Goal: Transaction & Acquisition: Purchase product/service

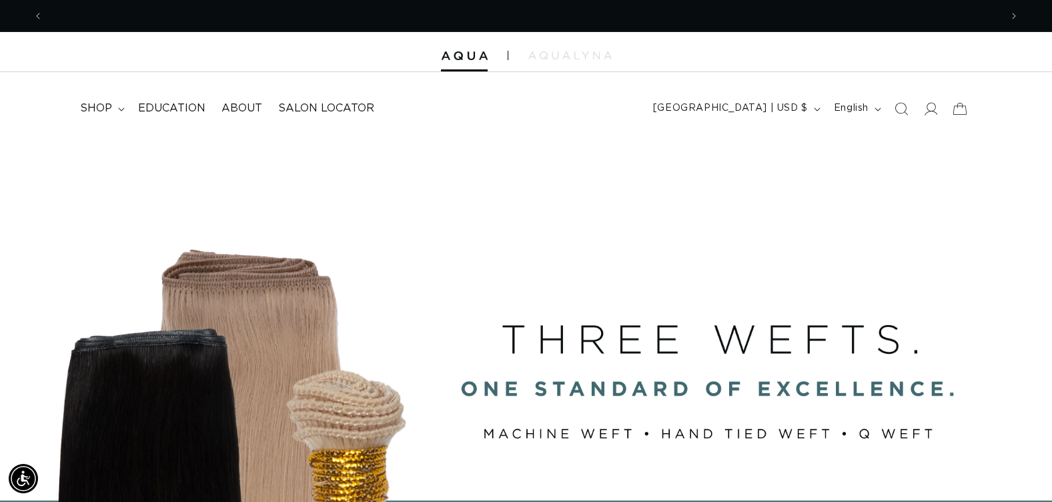
scroll to position [0, 1915]
click at [916, 184] on div "BUILT FOR  PERFORMANCE. TRUSTED BY PROFESSIONALS. Premium hair extensions desig…" at bounding box center [526, 437] width 1052 height 601
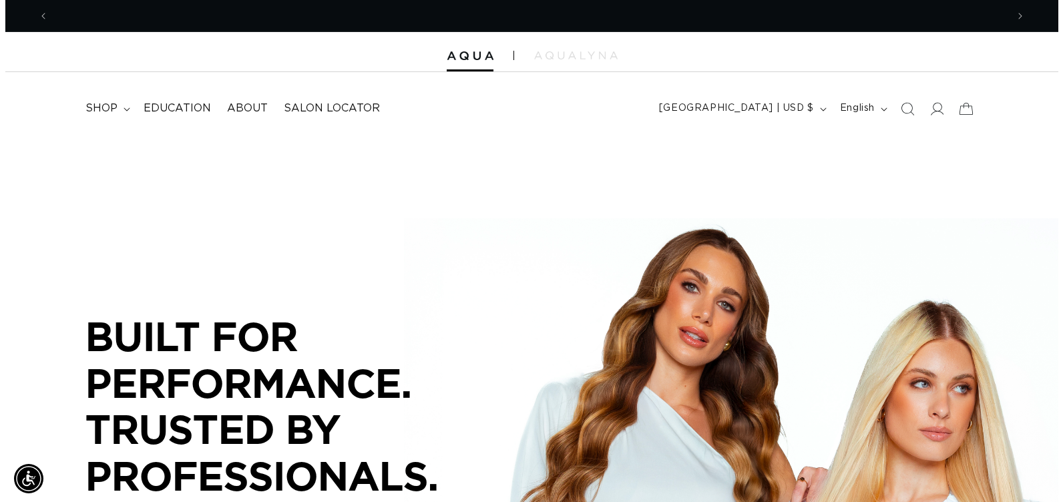
scroll to position [0, 958]
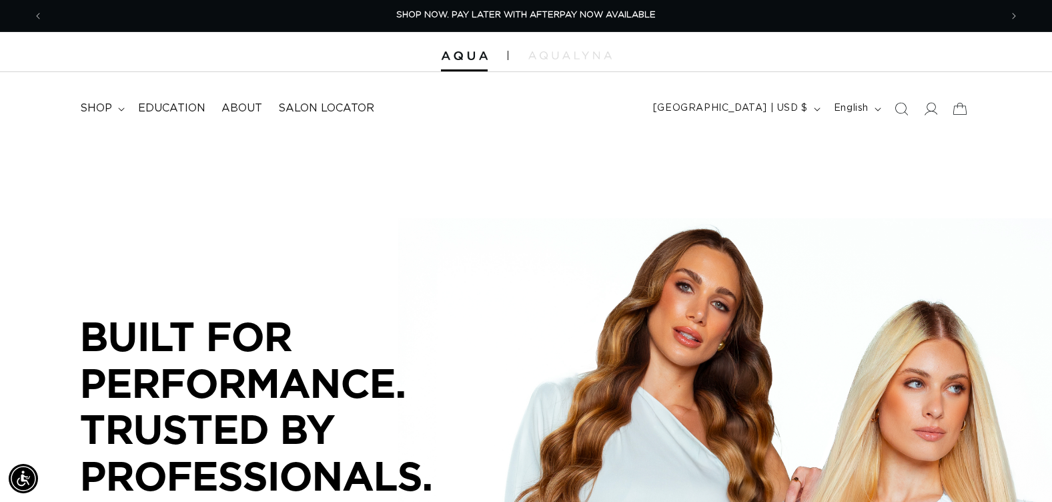
click at [950, 211] on div "BUILT FOR  PERFORMANCE. TRUSTED BY PROFESSIONALS. Premium hair extensions desig…" at bounding box center [526, 437] width 1052 height 601
click at [898, 105] on icon "Search" at bounding box center [901, 108] width 14 height 14
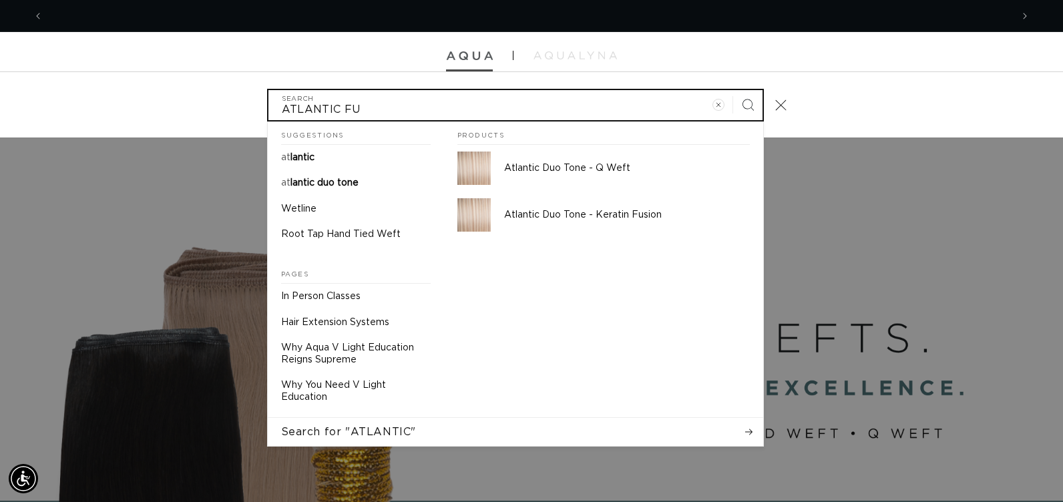
scroll to position [0, 0]
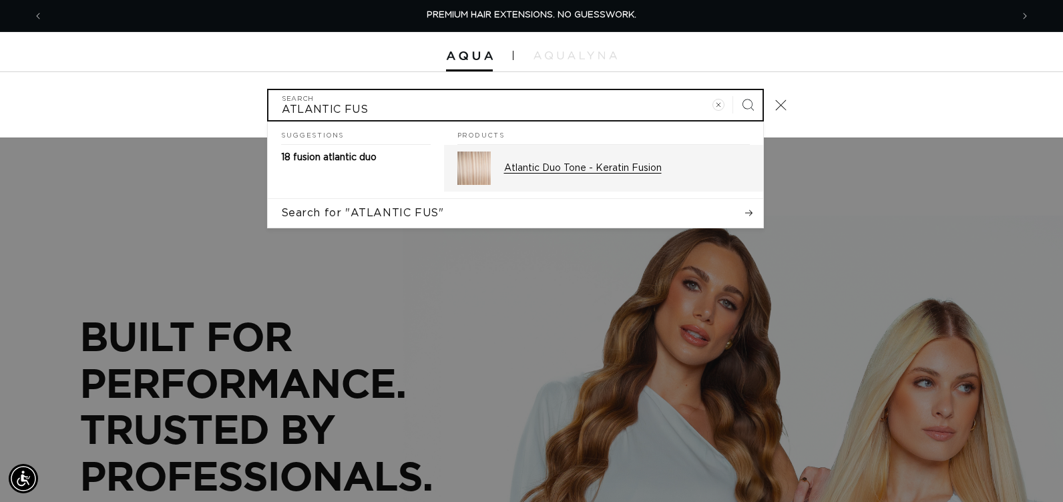
type input "ATLANTIC FUS"
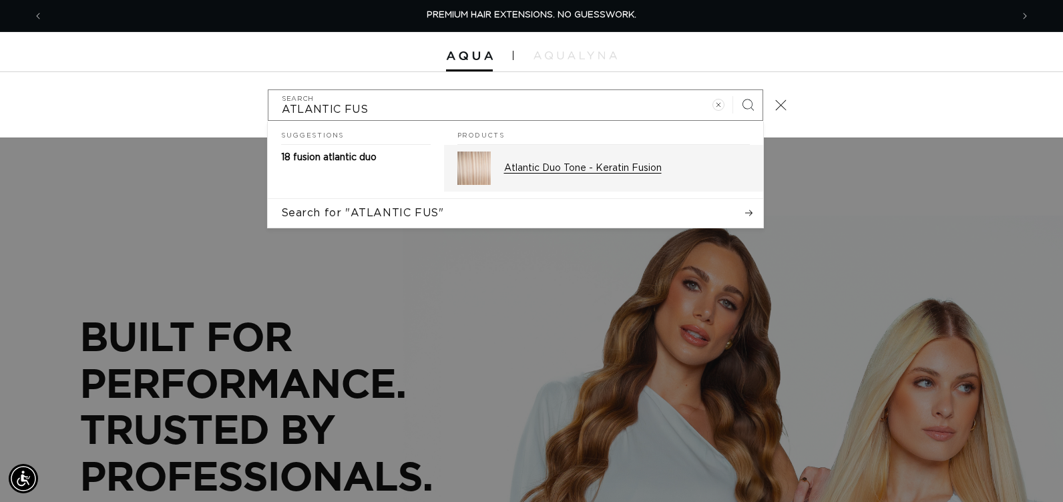
click at [553, 166] on p "Atlantic Duo Tone - Keratin Fusion" at bounding box center [627, 168] width 246 height 12
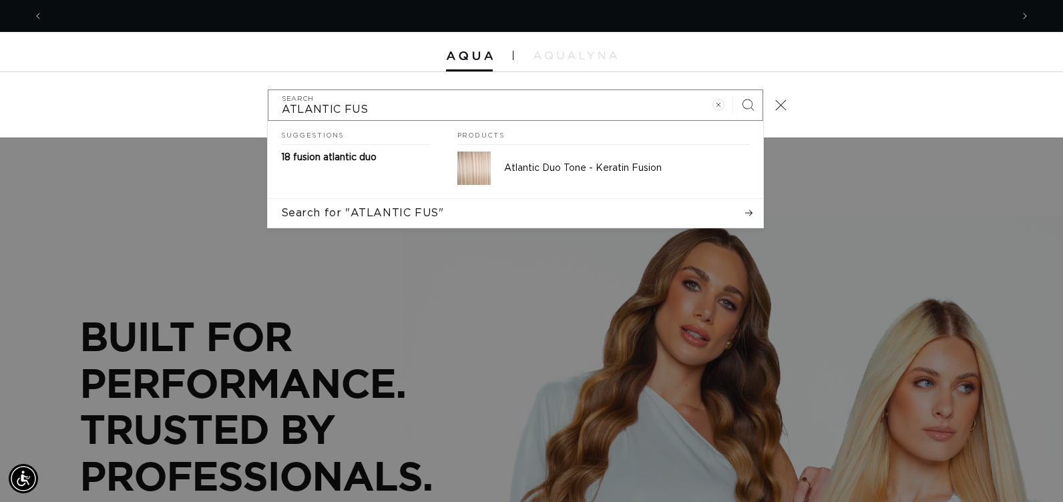
scroll to position [0, 968]
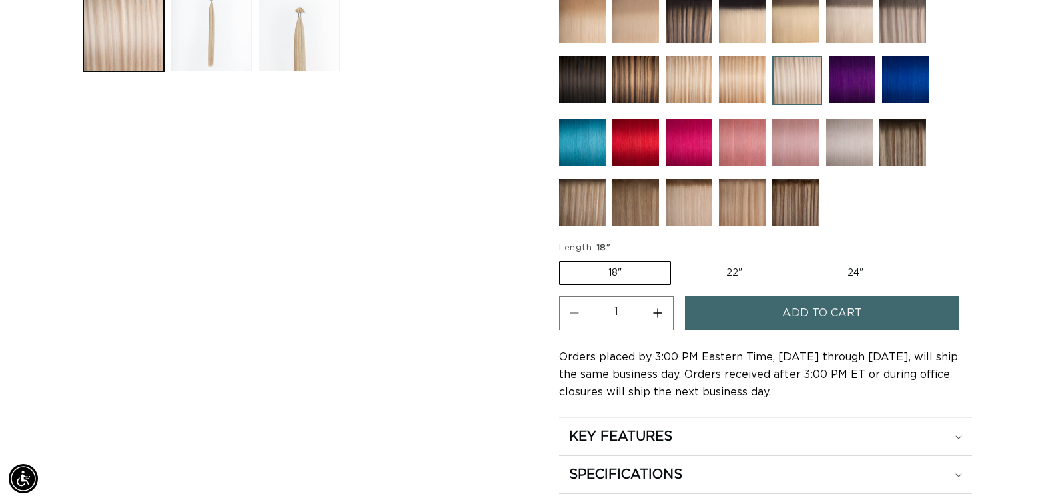
scroll to position [0, 958]
click at [905, 216] on div at bounding box center [765, 24] width 413 height 416
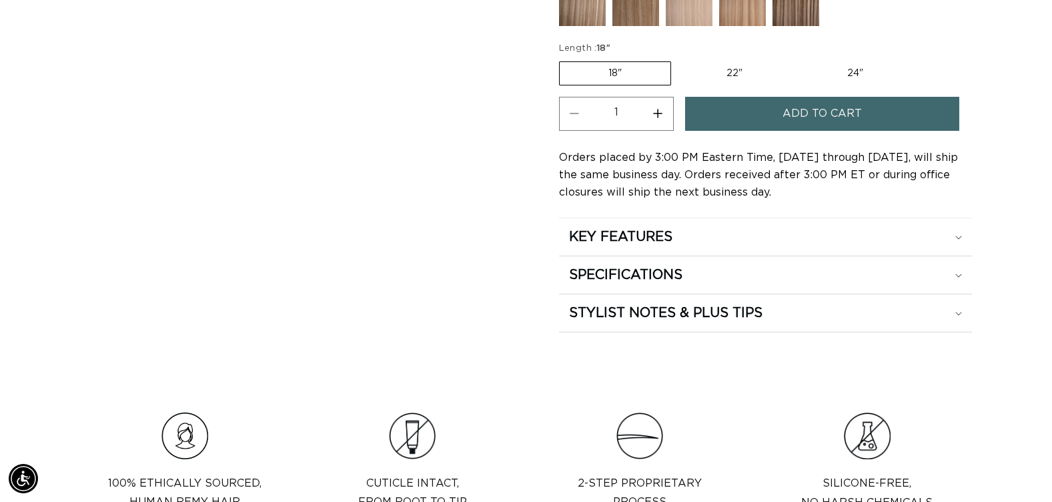
scroll to position [801, 0]
click at [861, 71] on label "24" Variant sold out or unavailable" at bounding box center [855, 72] width 113 height 23
click at [799, 59] on input "24" Variant sold out or unavailable" at bounding box center [798, 58] width 1 height 1
radio input "true"
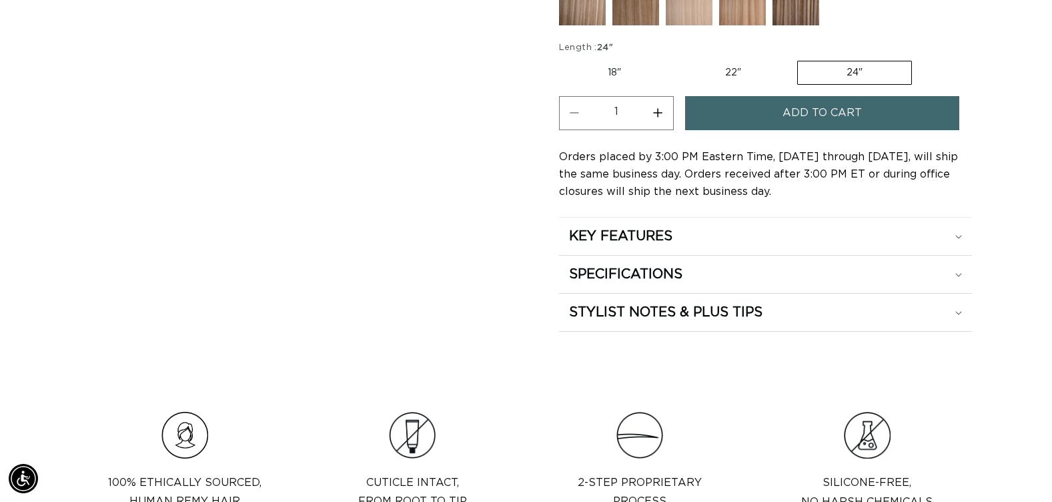
click at [661, 115] on button "Increase quantity for Atlantic Duo Tone - Keratin Fusion" at bounding box center [658, 113] width 30 height 34
type input "3"
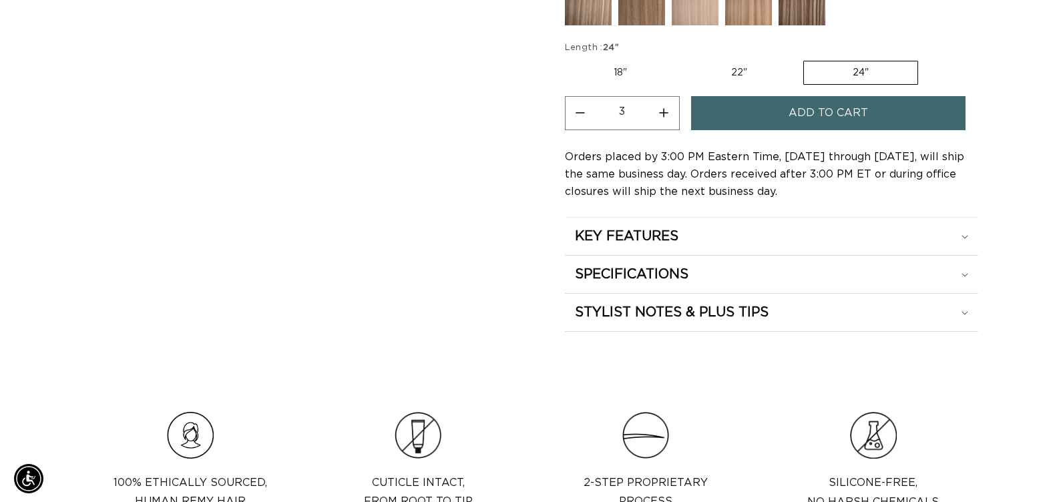
scroll to position [0, 1915]
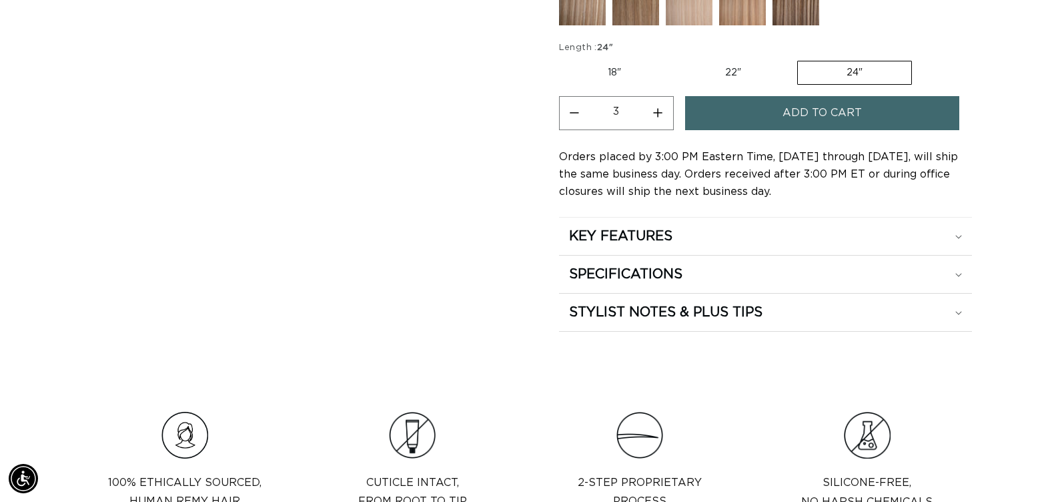
click at [736, 119] on button "Add to cart" at bounding box center [822, 113] width 274 height 34
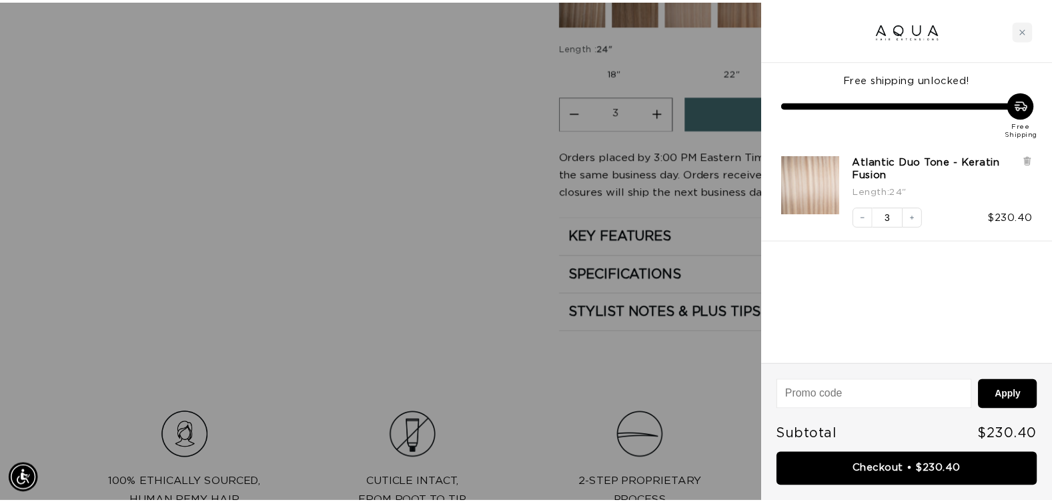
scroll to position [0, 1935]
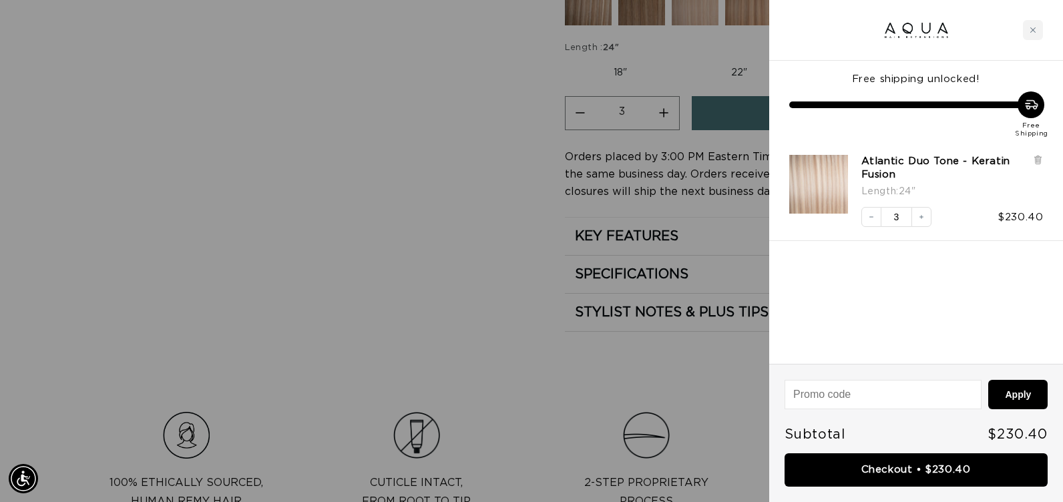
click at [446, 154] on div at bounding box center [531, 251] width 1063 height 502
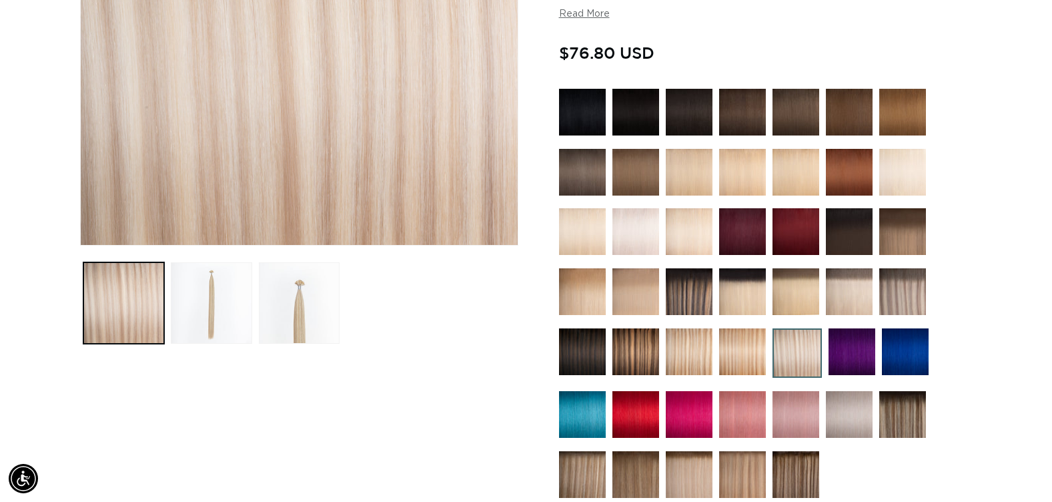
scroll to position [334, 0]
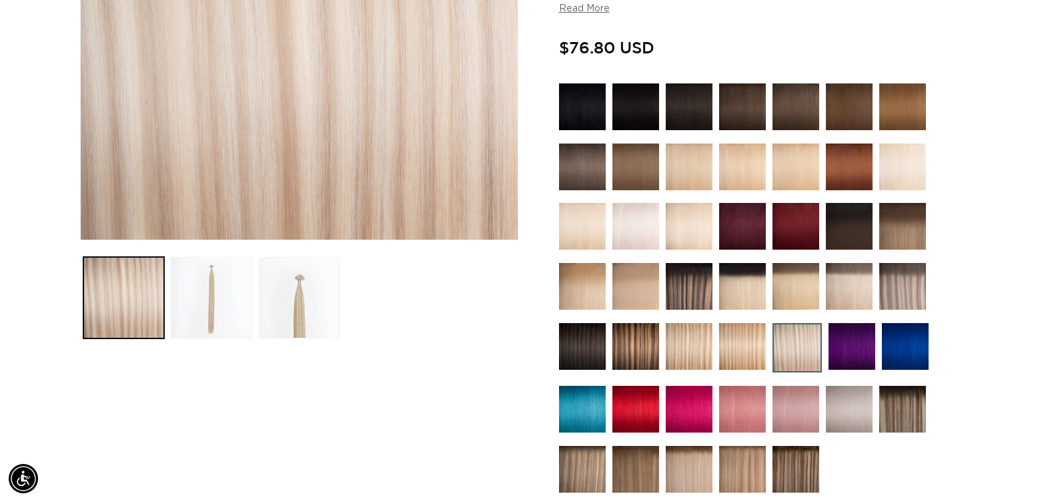
click at [638, 234] on img at bounding box center [636, 226] width 47 height 47
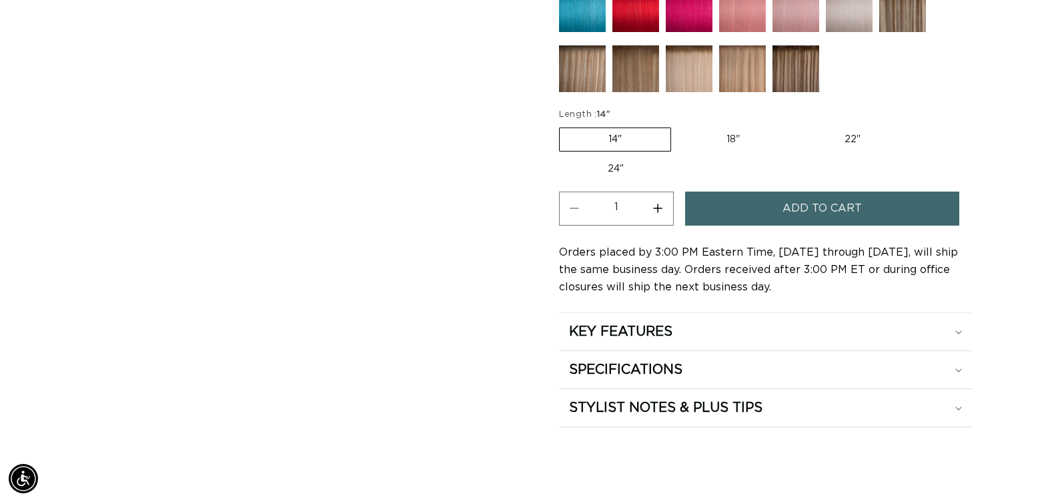
scroll to position [0, 958]
click at [605, 168] on label "24" Variant sold out or unavailable" at bounding box center [615, 169] width 113 height 23
click at [916, 125] on input "24" Variant sold out or unavailable" at bounding box center [916, 125] width 1 height 1
radio input "true"
click at [655, 210] on button "Increase quantity for 62 Icy Blonde - Keratin Fusion" at bounding box center [658, 209] width 30 height 34
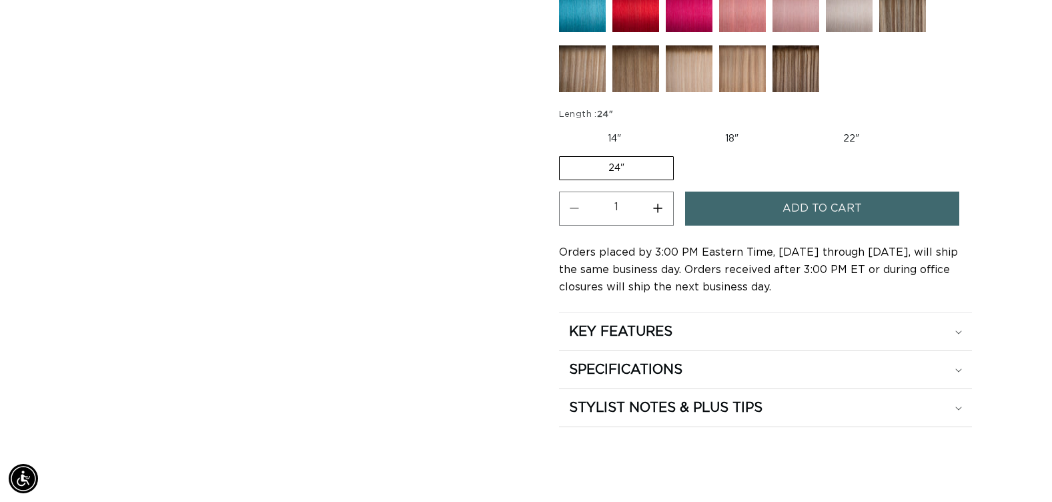
type input "2"
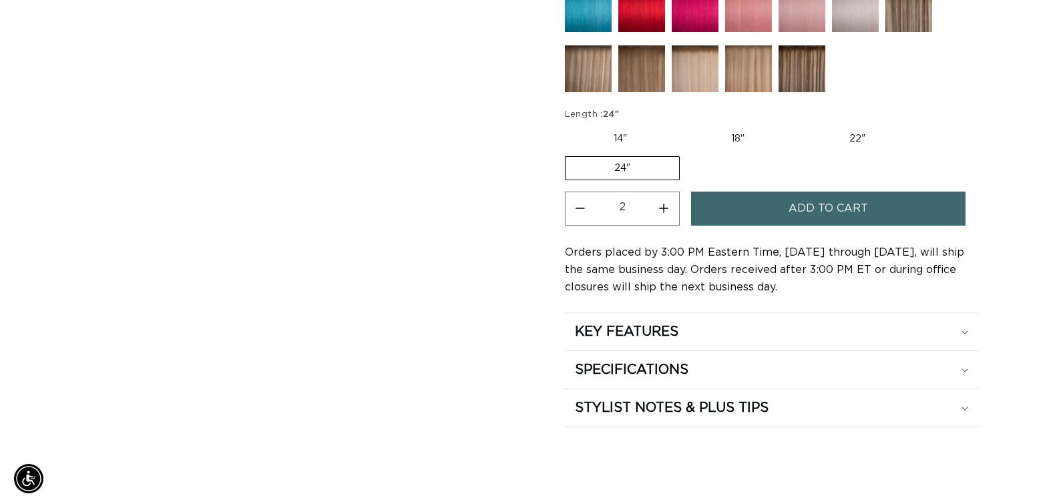
scroll to position [0, 1915]
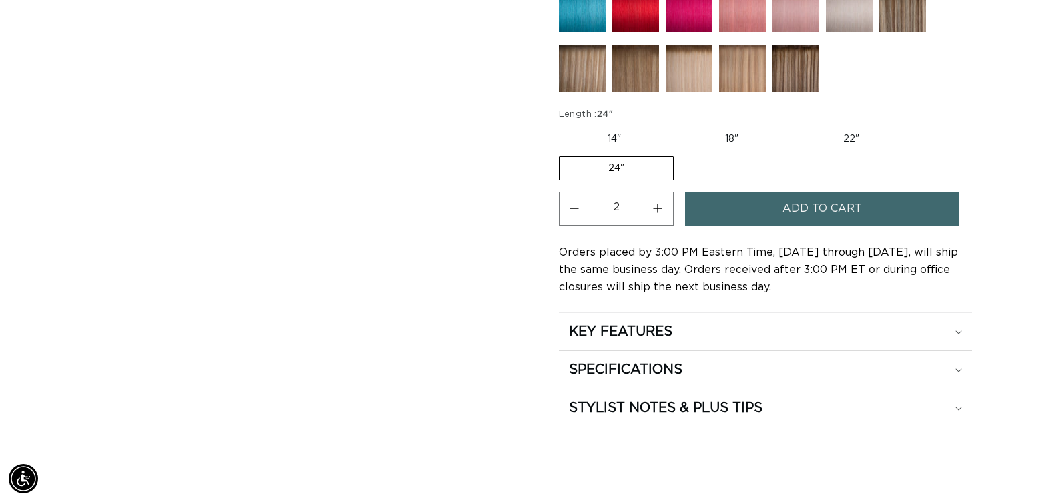
click at [733, 202] on button "Add to cart" at bounding box center [822, 209] width 274 height 34
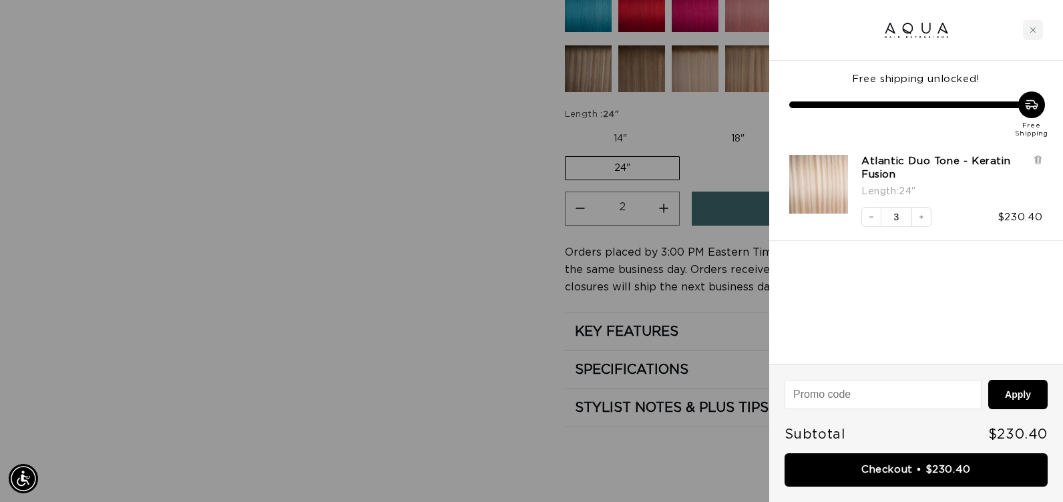
scroll to position [0, 0]
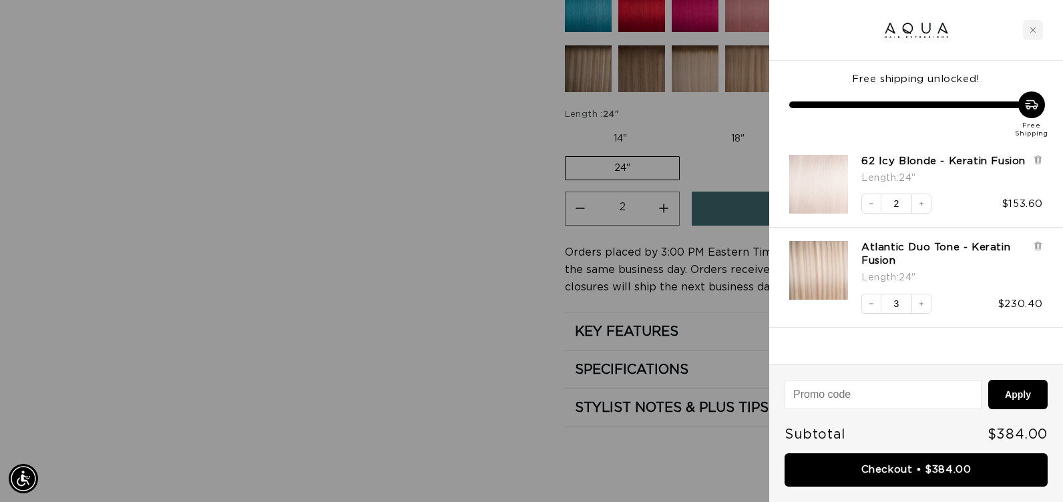
click at [413, 326] on div at bounding box center [531, 251] width 1063 height 502
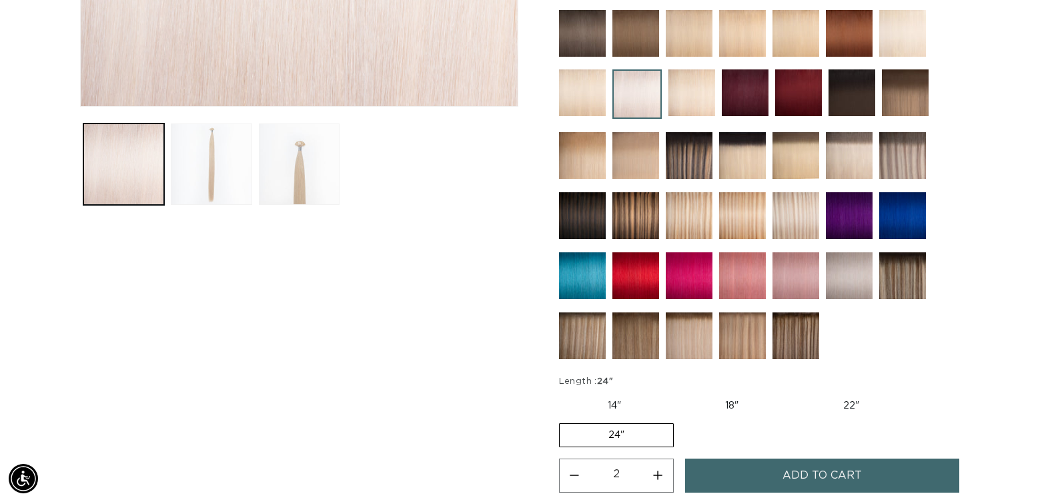
click at [893, 26] on img at bounding box center [903, 33] width 47 height 47
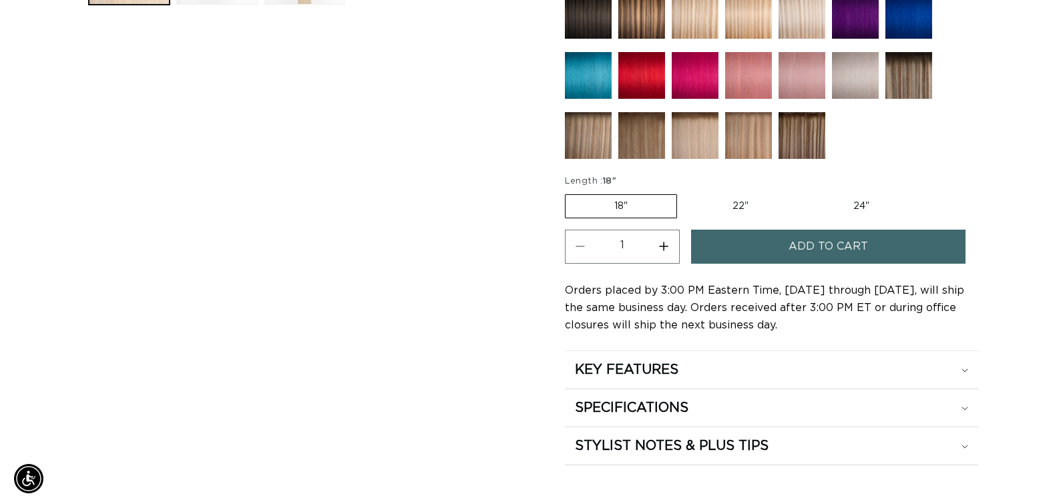
scroll to position [0, 958]
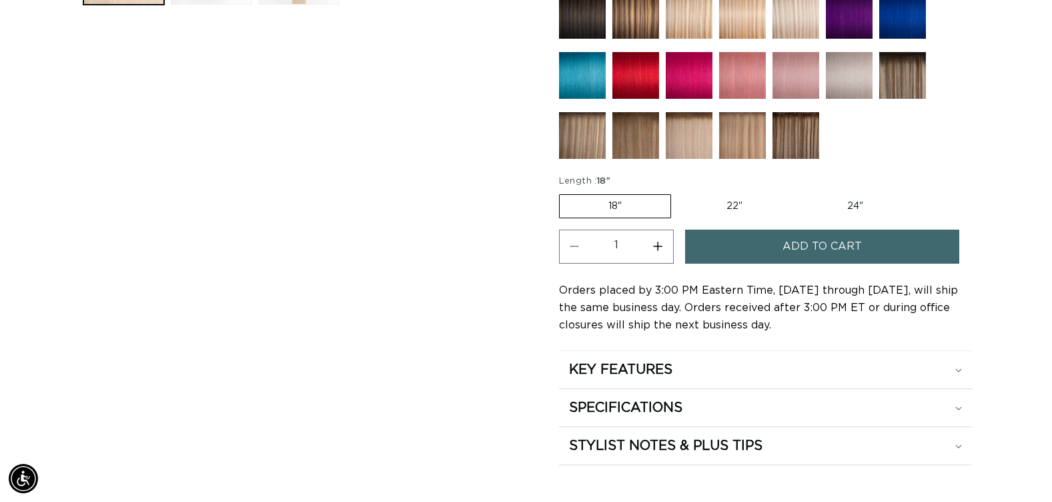
click at [846, 206] on label "24" Variant sold out or unavailable" at bounding box center [855, 206] width 113 height 23
click at [799, 192] on input "24" Variant sold out or unavailable" at bounding box center [798, 192] width 1 height 1
radio input "true"
click at [826, 246] on span "Add to cart" at bounding box center [822, 247] width 79 height 34
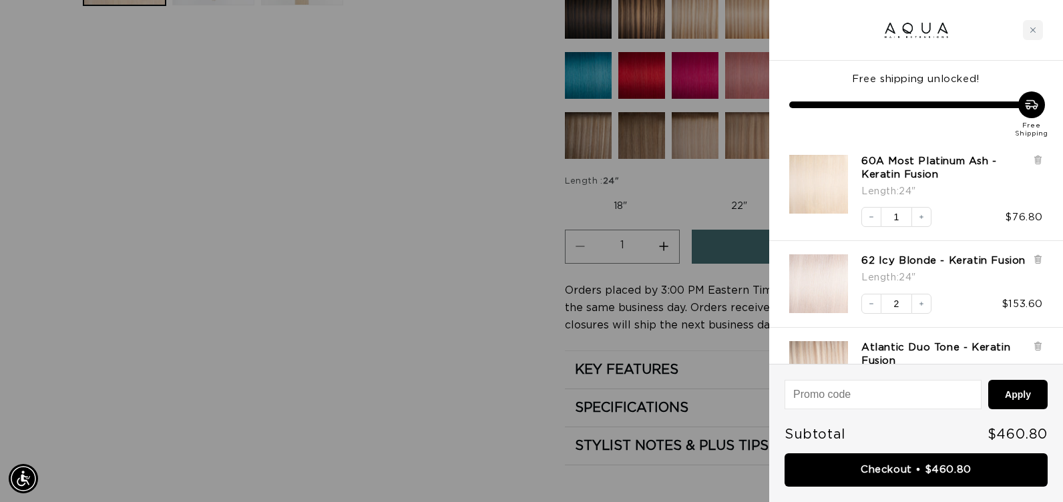
click at [516, 324] on div at bounding box center [531, 251] width 1063 height 502
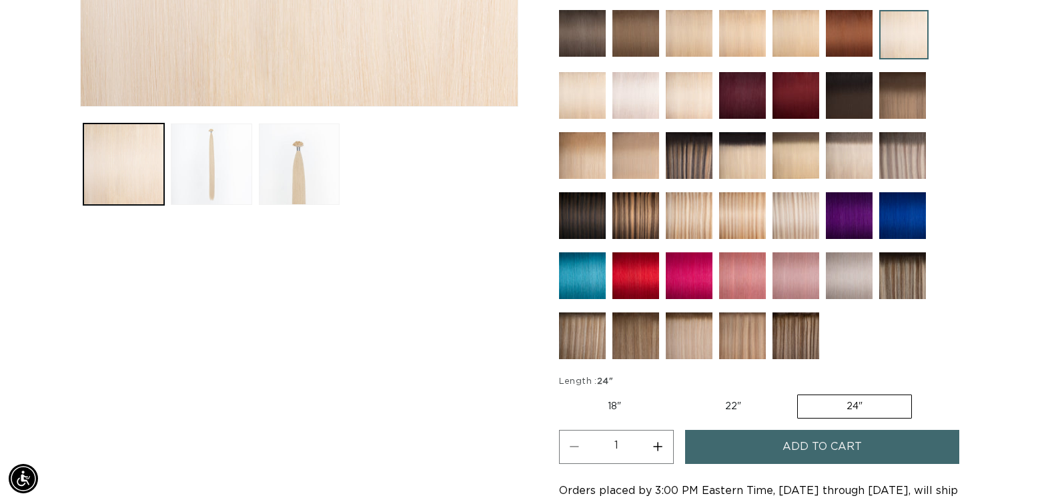
scroll to position [0, 958]
click at [598, 103] on img at bounding box center [582, 95] width 47 height 47
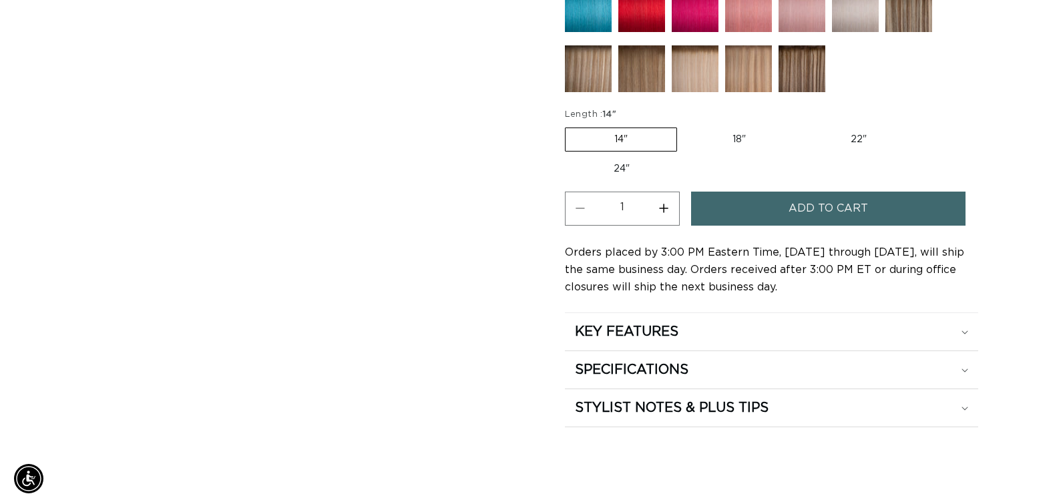
scroll to position [0, 1915]
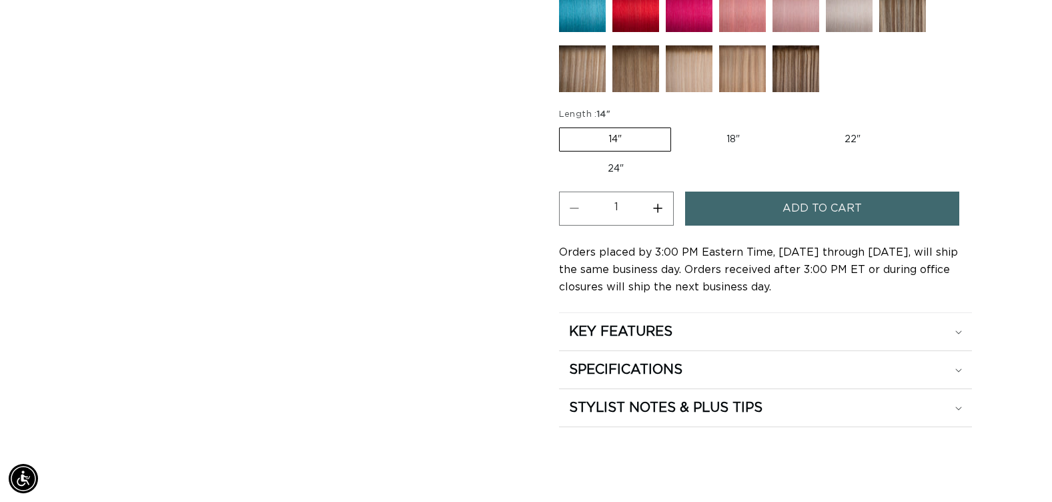
click at [611, 170] on label "24" Variant sold out or unavailable" at bounding box center [615, 169] width 113 height 23
click at [916, 125] on input "24" Variant sold out or unavailable" at bounding box center [916, 125] width 1 height 1
radio input "true"
click at [657, 208] on button "Increase quantity for 60 Most Platinum - Keratin Fusion" at bounding box center [658, 209] width 30 height 34
type input "2"
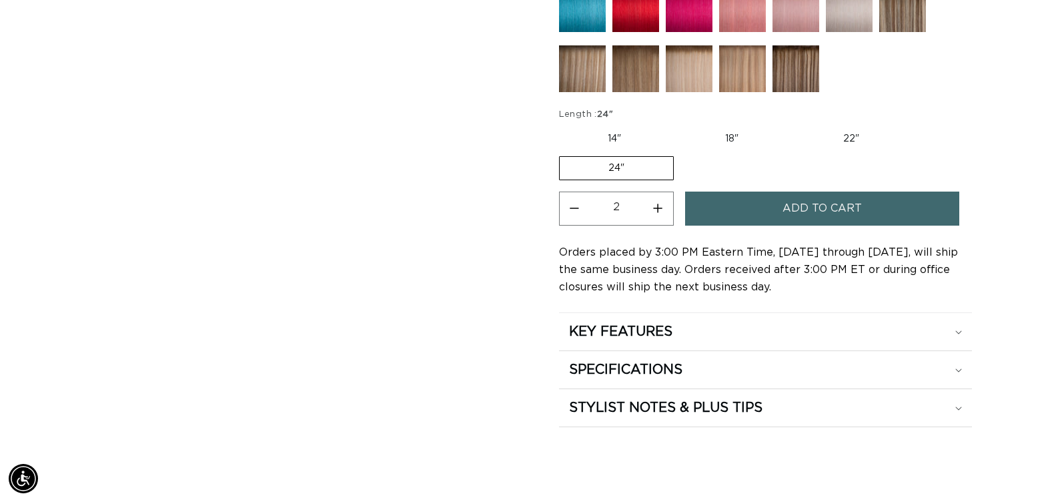
click at [764, 206] on button "Add to cart" at bounding box center [822, 209] width 274 height 34
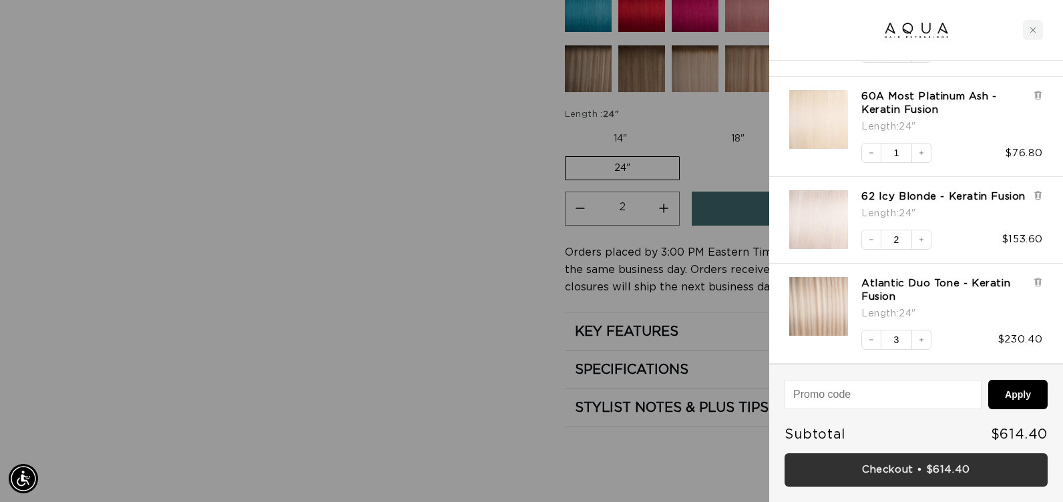
click at [791, 467] on link "Checkout • $614.40" at bounding box center [915, 470] width 263 height 34
